Goal: Information Seeking & Learning: Find specific fact

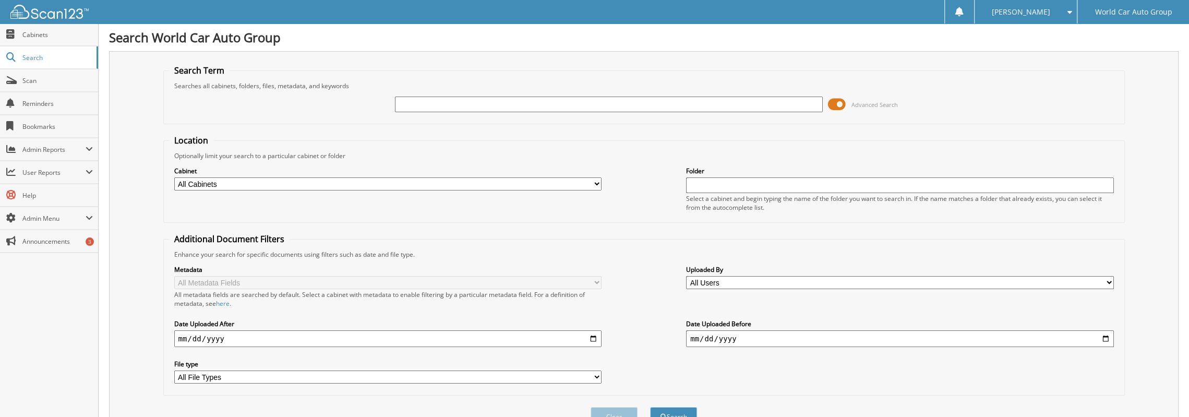
click at [572, 180] on select "All Cabinets CANCELLATION LEGEND KIA MAZDA REPAIR ORDERS W9 RECORDS WCNB SCANNE…" at bounding box center [387, 183] width 427 height 13
select select "10810"
click at [174, 177] on select "All Cabinets CANCELLATION LEGEND KIA MAZDA REPAIR ORDERS W9 RECORDS WCNB SCANNE…" at bounding box center [387, 183] width 427 height 13
click at [474, 105] on input "text" at bounding box center [608, 104] width 427 height 16
type input "[PERSON_NAME]"
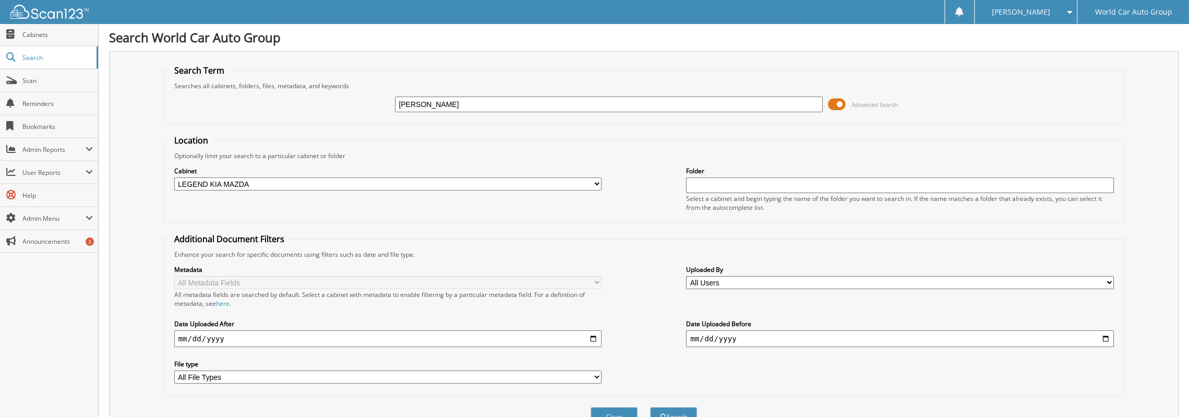
click at [650, 407] on button "Search" at bounding box center [673, 416] width 47 height 19
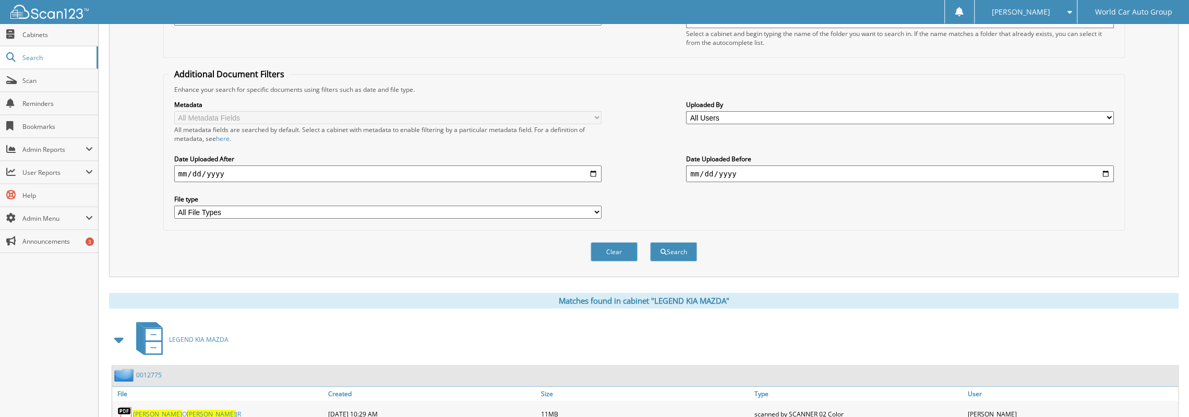
scroll to position [226, 0]
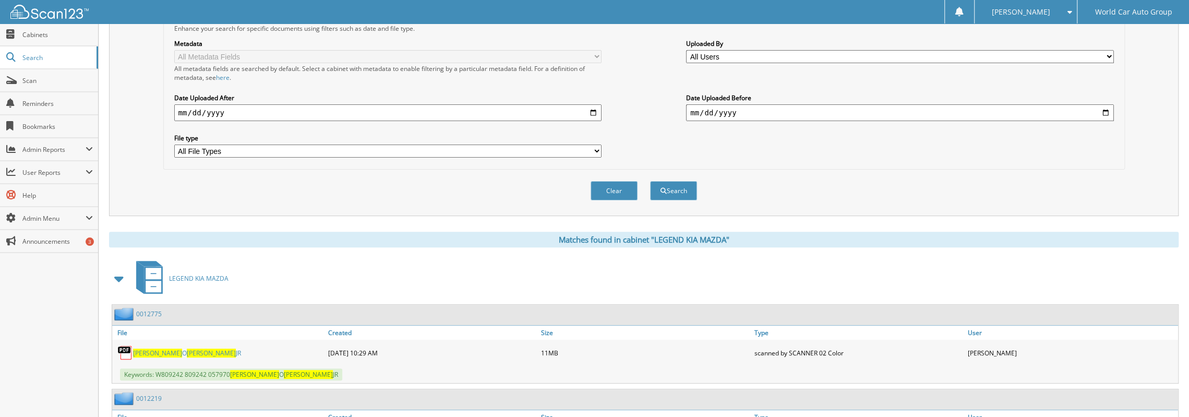
click at [187, 348] on span "RODRIGUEZ" at bounding box center [211, 352] width 49 height 9
click at [159, 348] on link "ROBERT O RODRIGUEZ JR" at bounding box center [187, 352] width 108 height 9
click at [123, 345] on img at bounding box center [125, 353] width 16 height 16
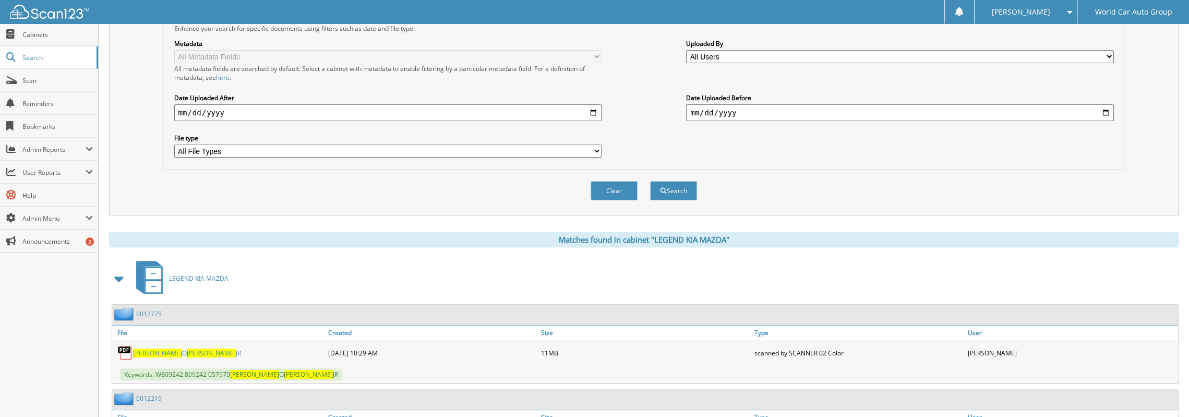
click at [123, 345] on img at bounding box center [125, 353] width 16 height 16
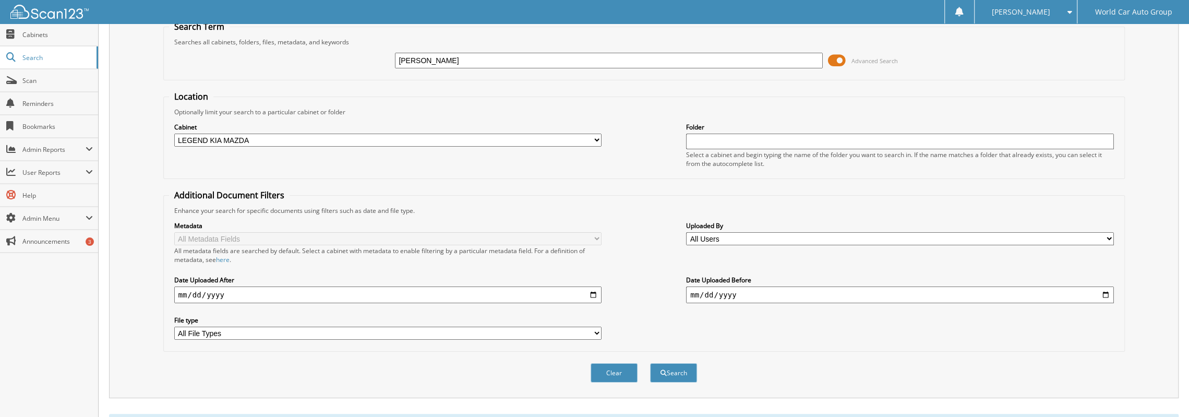
scroll to position [0, 0]
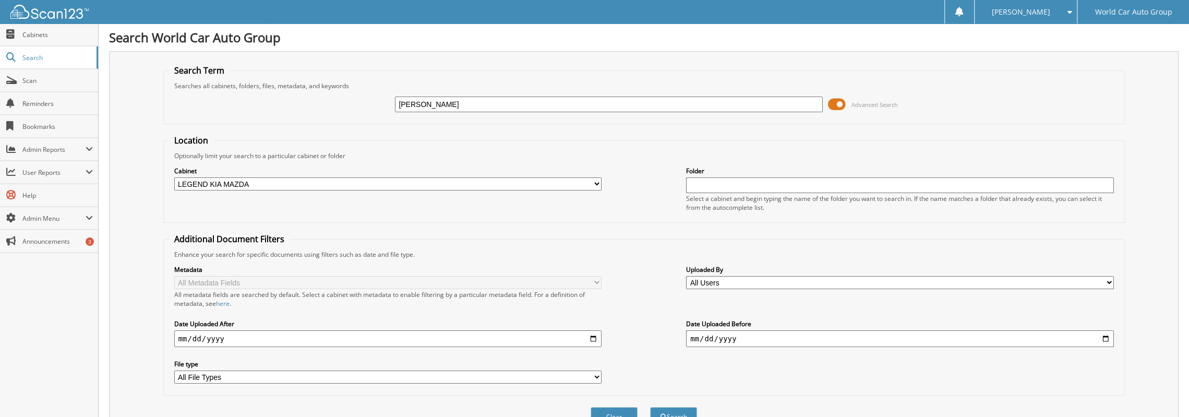
drag, startPoint x: 476, startPoint y: 103, endPoint x: 229, endPoint y: 51, distance: 252.7
click at [229, 51] on div "Search Term Searches all cabinets, folders, files, metadata, and keywords rober…" at bounding box center [643, 246] width 1069 height 391
type input "222274"
click at [650, 407] on button "Search" at bounding box center [673, 416] width 47 height 19
drag, startPoint x: 457, startPoint y: 106, endPoint x: 233, endPoint y: 75, distance: 226.5
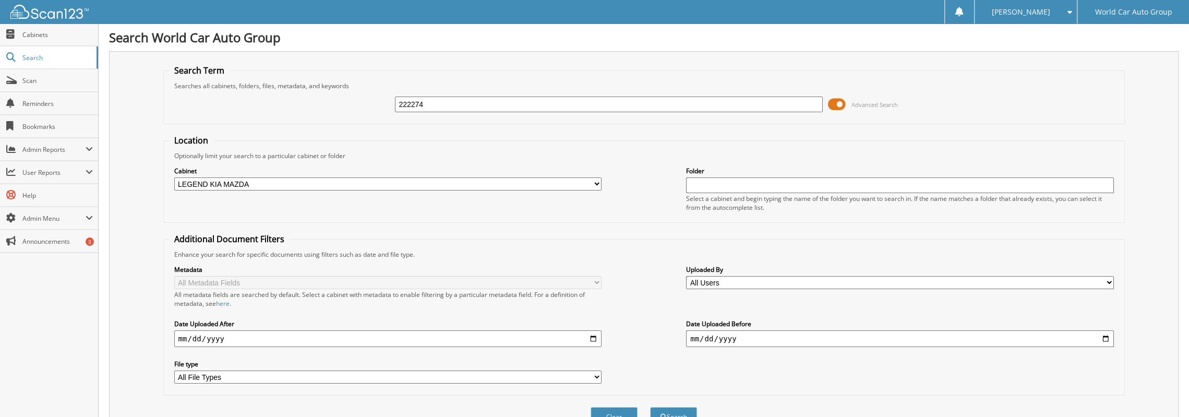
click at [233, 75] on fieldset "Search Term Searches all cabinets, folders, files, metadata, and keywords 22227…" at bounding box center [643, 94] width 961 height 59
type input "5"
click at [41, 32] on span "Cabinets" at bounding box center [57, 34] width 70 height 9
click at [513, 112] on div at bounding box center [608, 104] width 427 height 18
click at [510, 104] on input "text" at bounding box center [608, 104] width 427 height 16
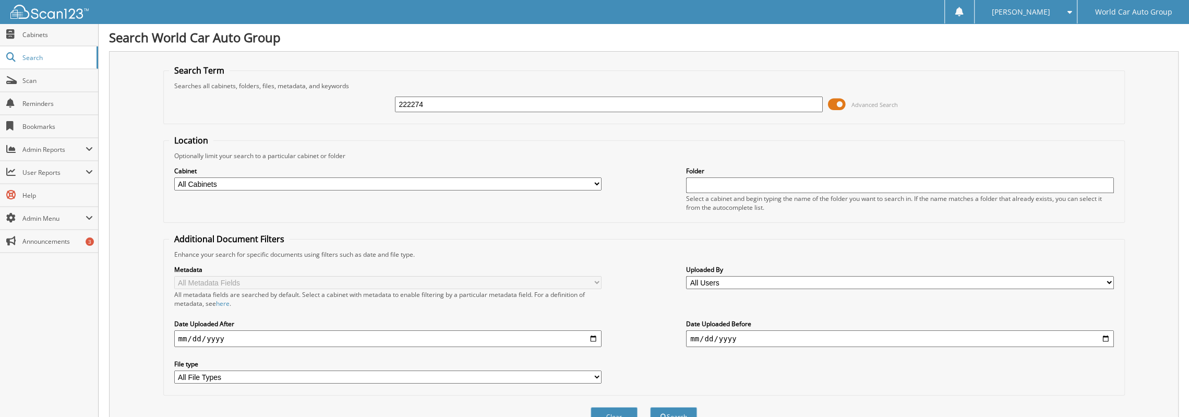
type input "222274"
click at [650, 407] on button "Search" at bounding box center [673, 416] width 47 height 19
drag, startPoint x: 431, startPoint y: 105, endPoint x: 296, endPoint y: 88, distance: 136.2
click at [298, 89] on fieldset "Search Term Searches all cabinets, folders, files, metadata, and keywords 22227…" at bounding box center [643, 94] width 961 height 59
